Goal: Transaction & Acquisition: Purchase product/service

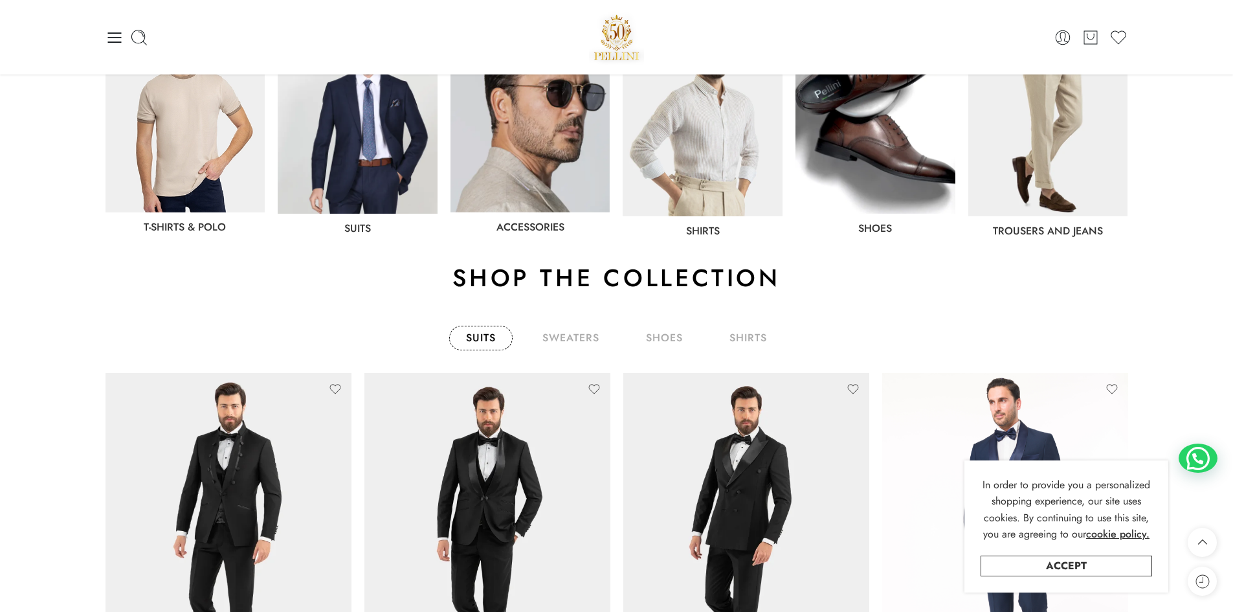
scroll to position [453, 0]
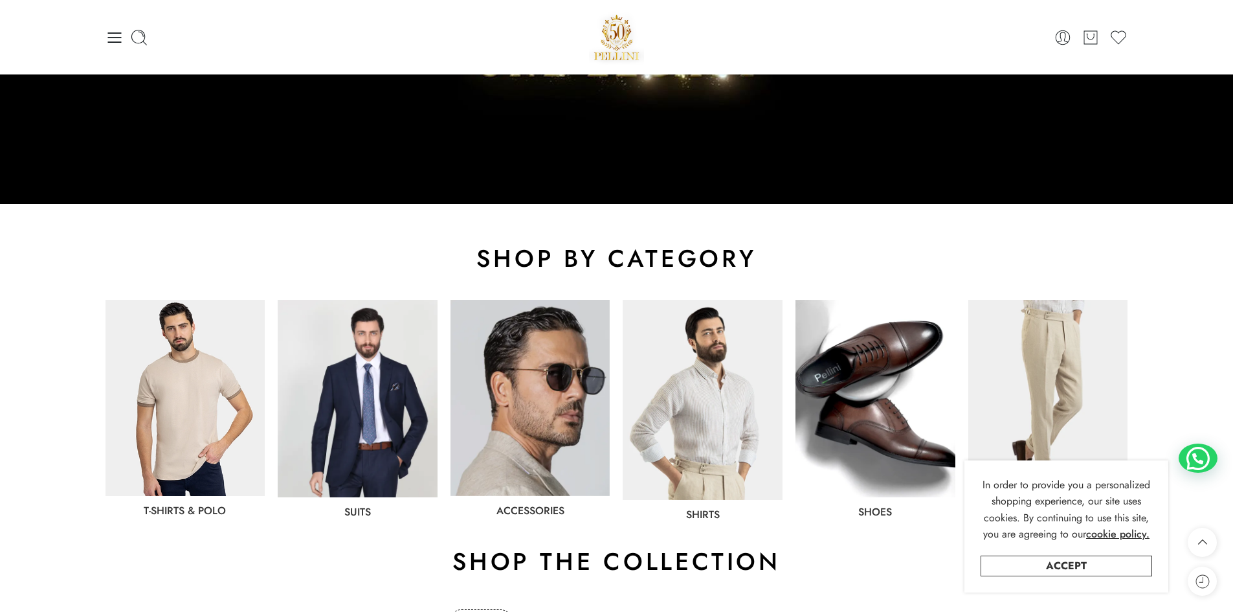
click at [351, 405] on img at bounding box center [358, 398] width 160 height 197
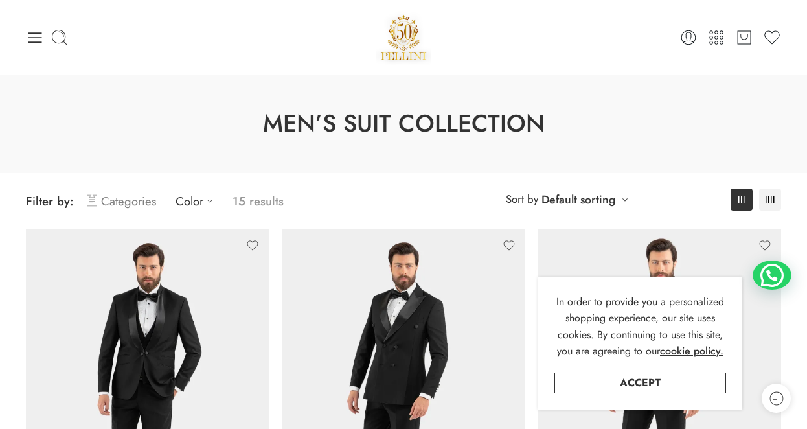
click at [107, 197] on link "Categories" at bounding box center [121, 201] width 69 height 30
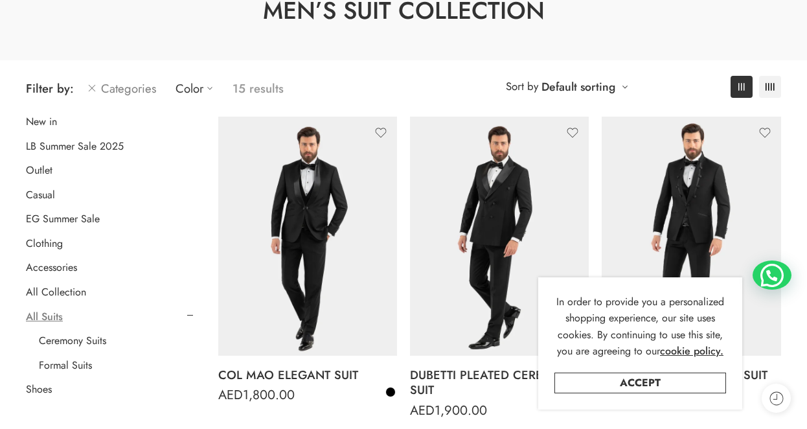
scroll to position [194, 0]
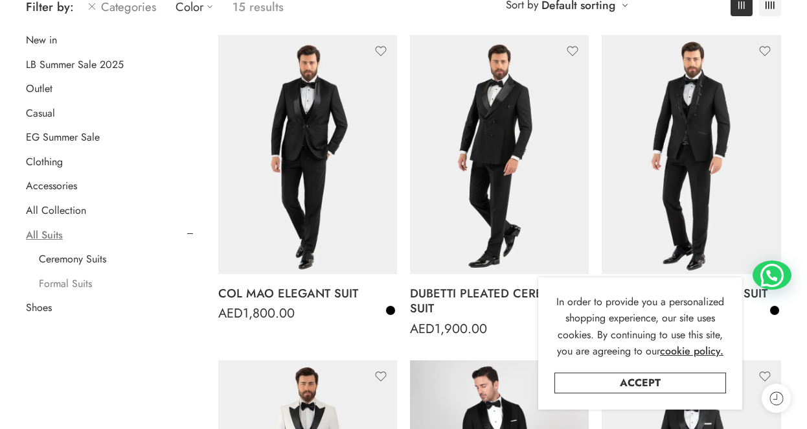
click at [79, 284] on link "Formal Suits" at bounding box center [65, 283] width 53 height 13
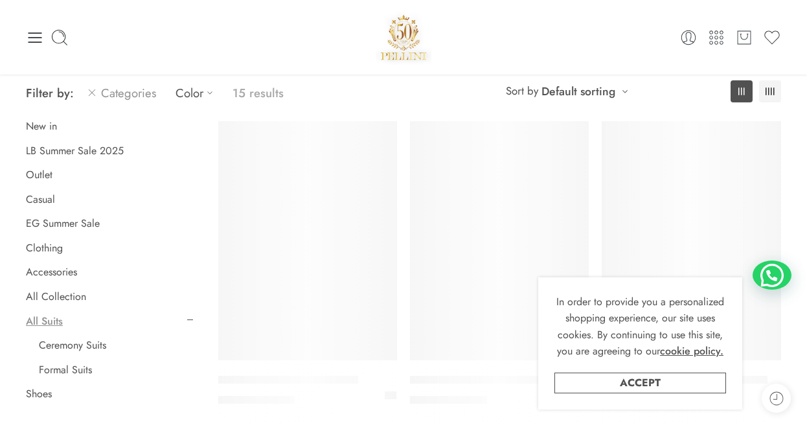
scroll to position [102, 0]
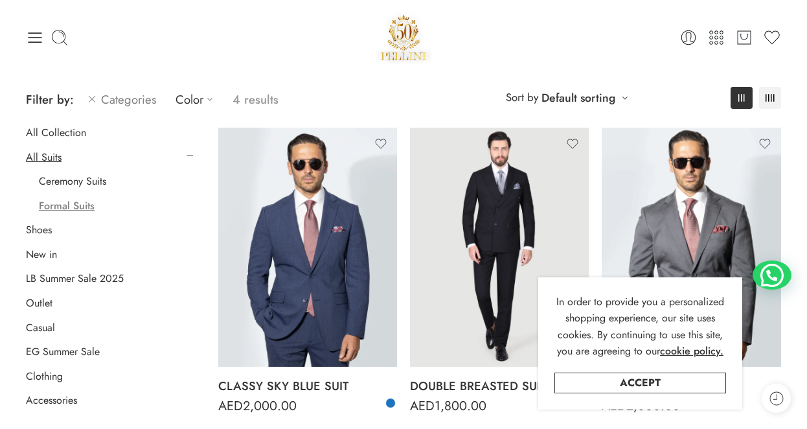
click at [780, 398] on icon at bounding box center [776, 398] width 17 height 17
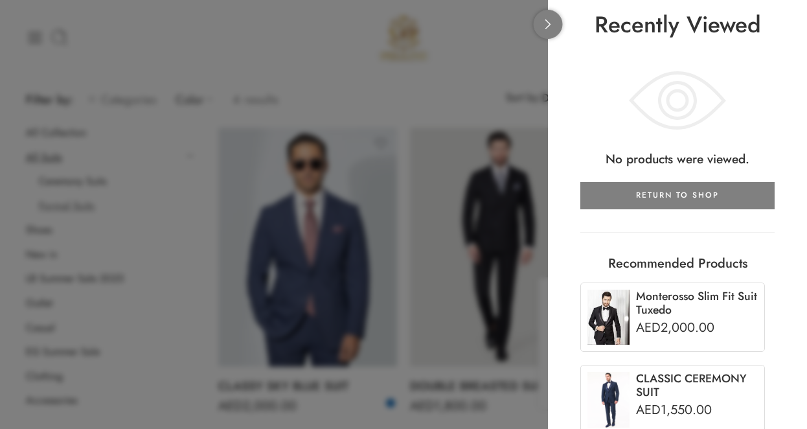
click at [546, 22] on icon at bounding box center [548, 24] width 10 height 10
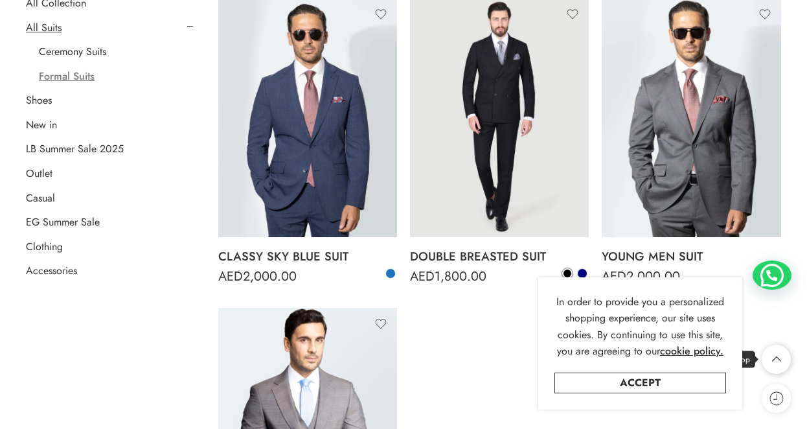
click at [772, 357] on icon at bounding box center [776, 358] width 25 height 29
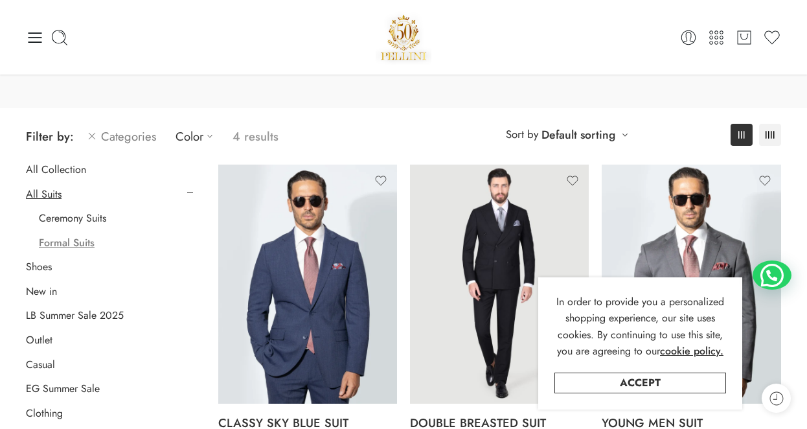
scroll to position [0, 0]
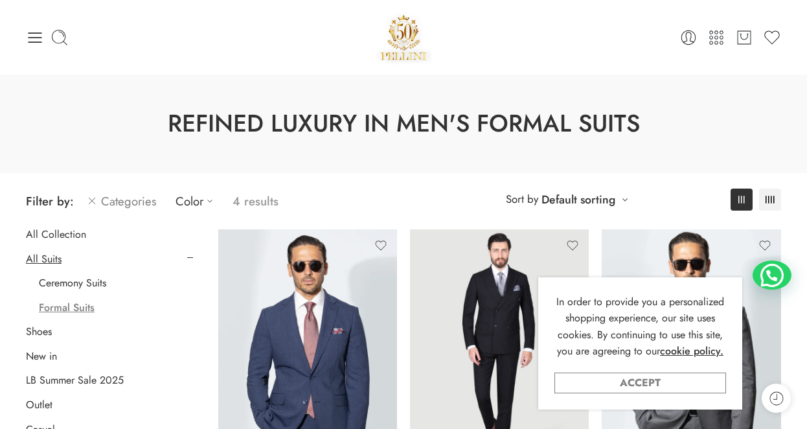
click at [682, 385] on link "Accept" at bounding box center [640, 382] width 172 height 21
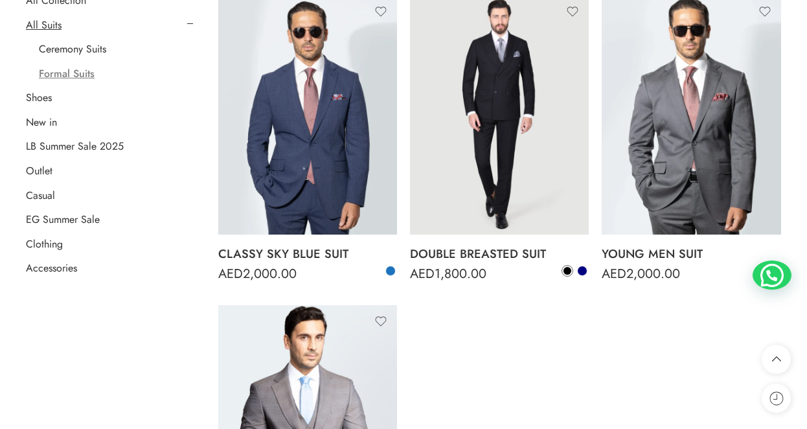
scroll to position [989, 0]
